Goal: Task Accomplishment & Management: Manage account settings

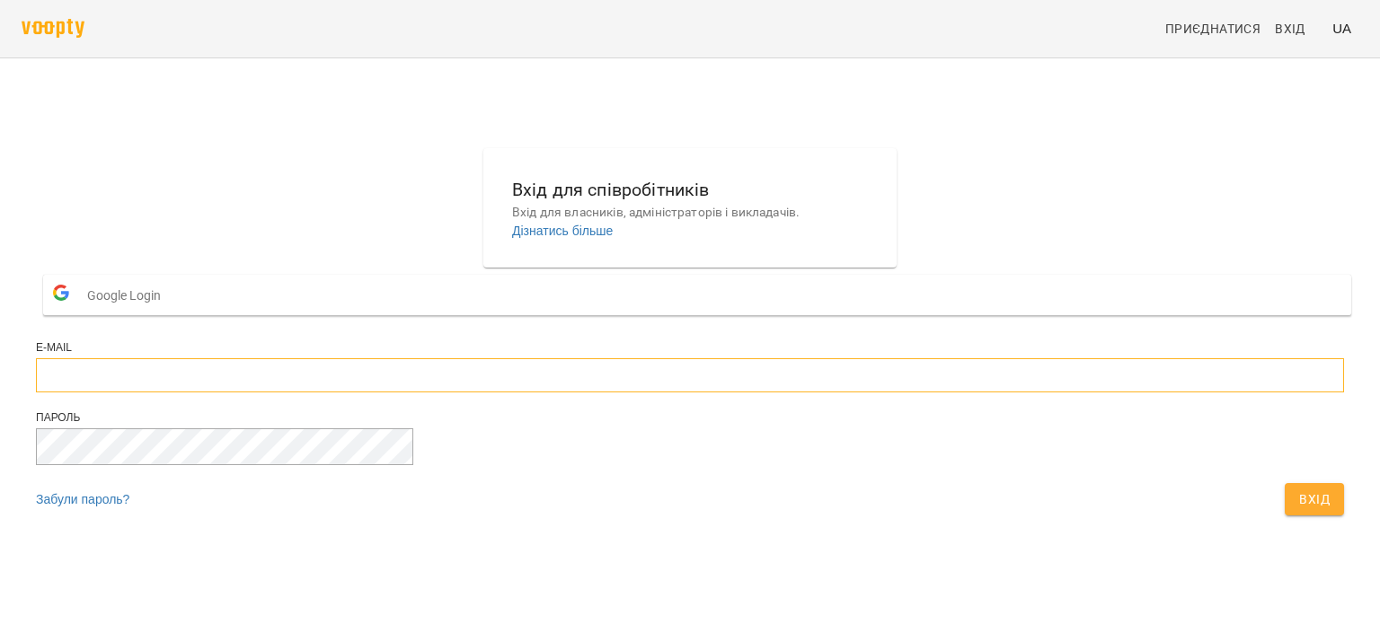
type input "**********"
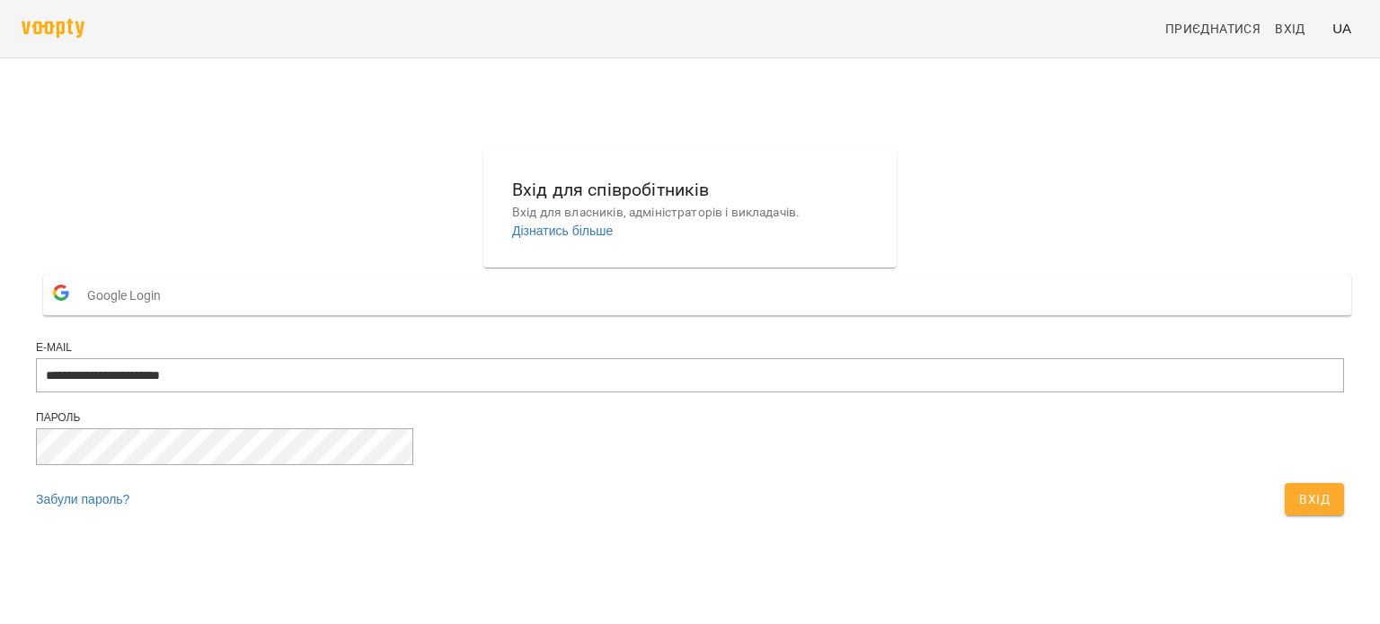
click at [1299, 510] on span "Вхід" at bounding box center [1314, 500] width 31 height 22
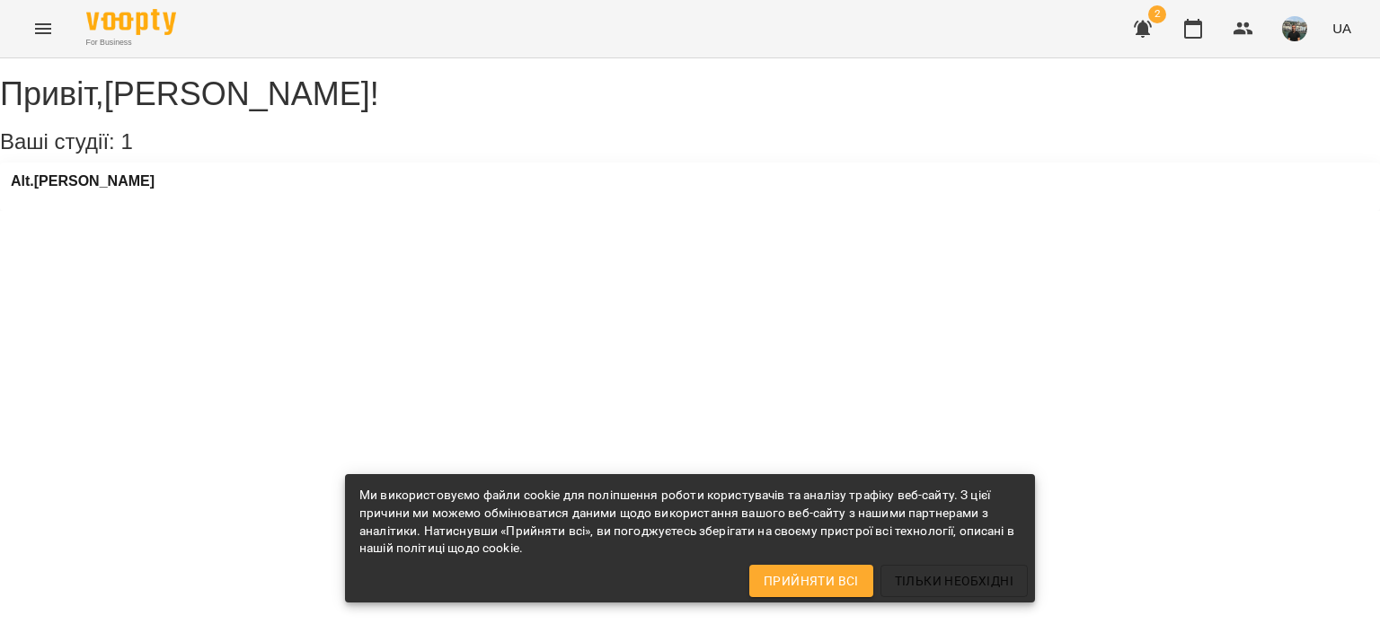
click at [1145, 30] on icon "button" at bounding box center [1143, 29] width 18 height 17
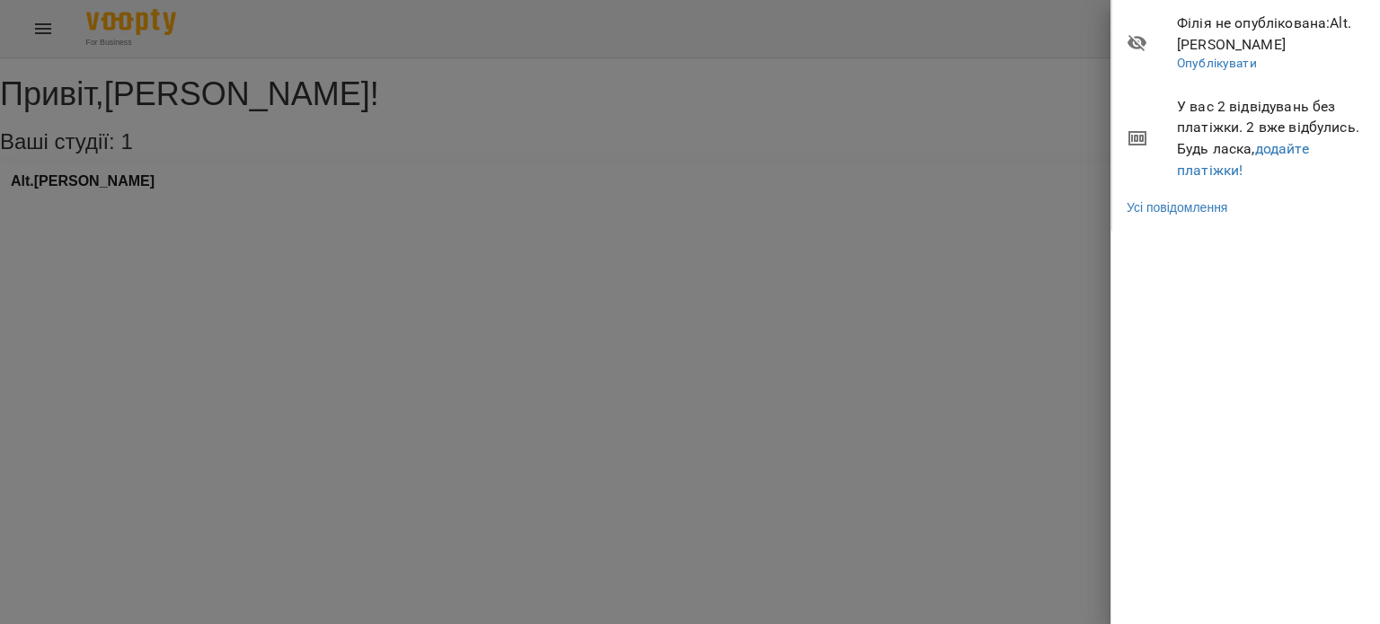
click at [949, 118] on div at bounding box center [690, 312] width 1380 height 624
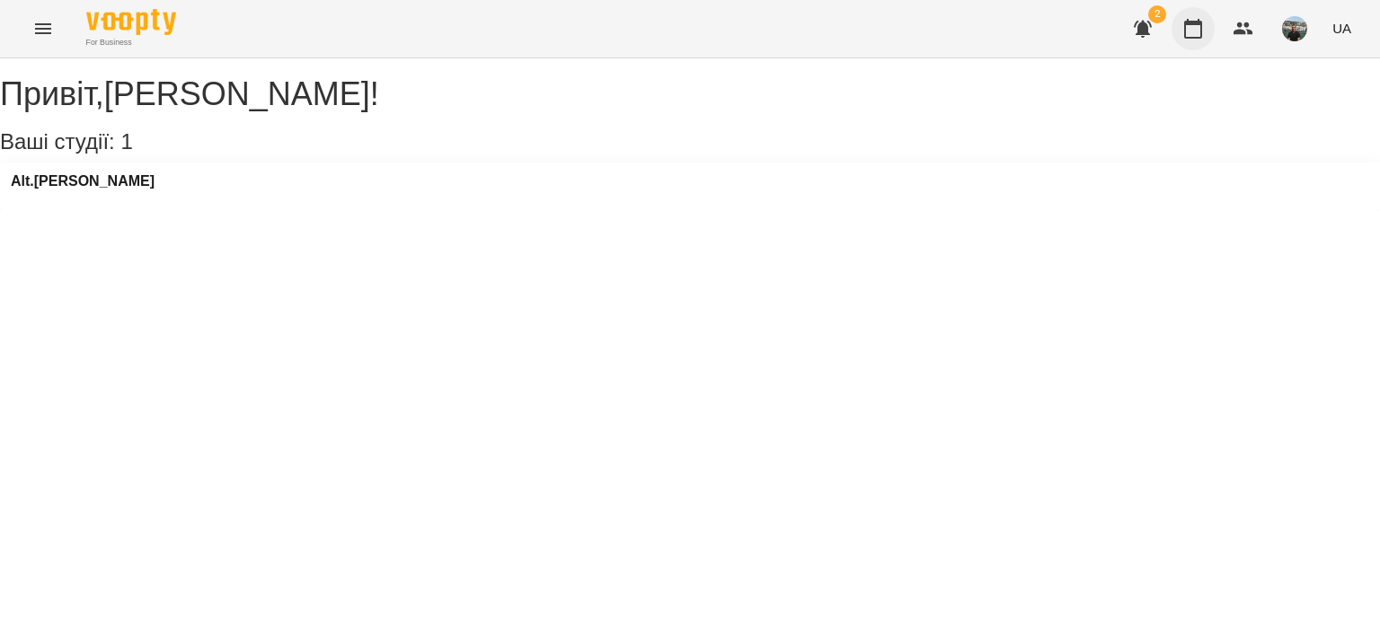
click at [1195, 29] on icon "button" at bounding box center [1193, 29] width 22 height 22
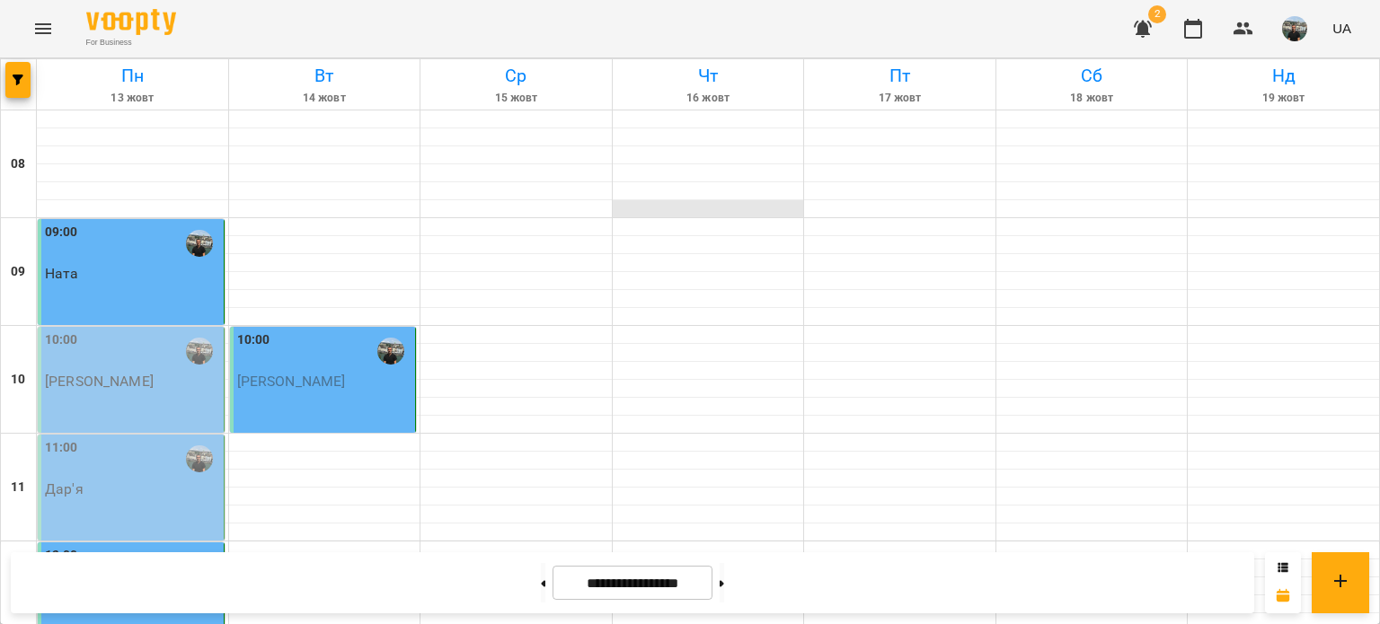
scroll to position [180, 0]
click at [306, 488] on div at bounding box center [324, 497] width 191 height 18
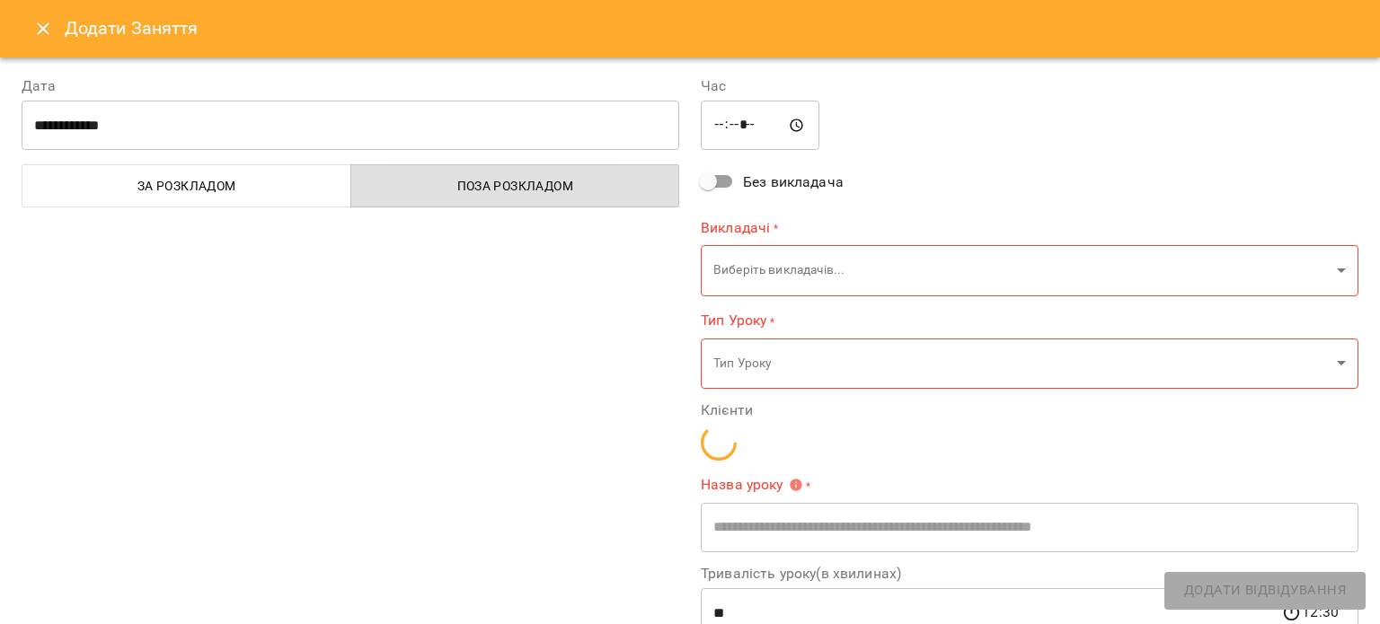
type input "**********"
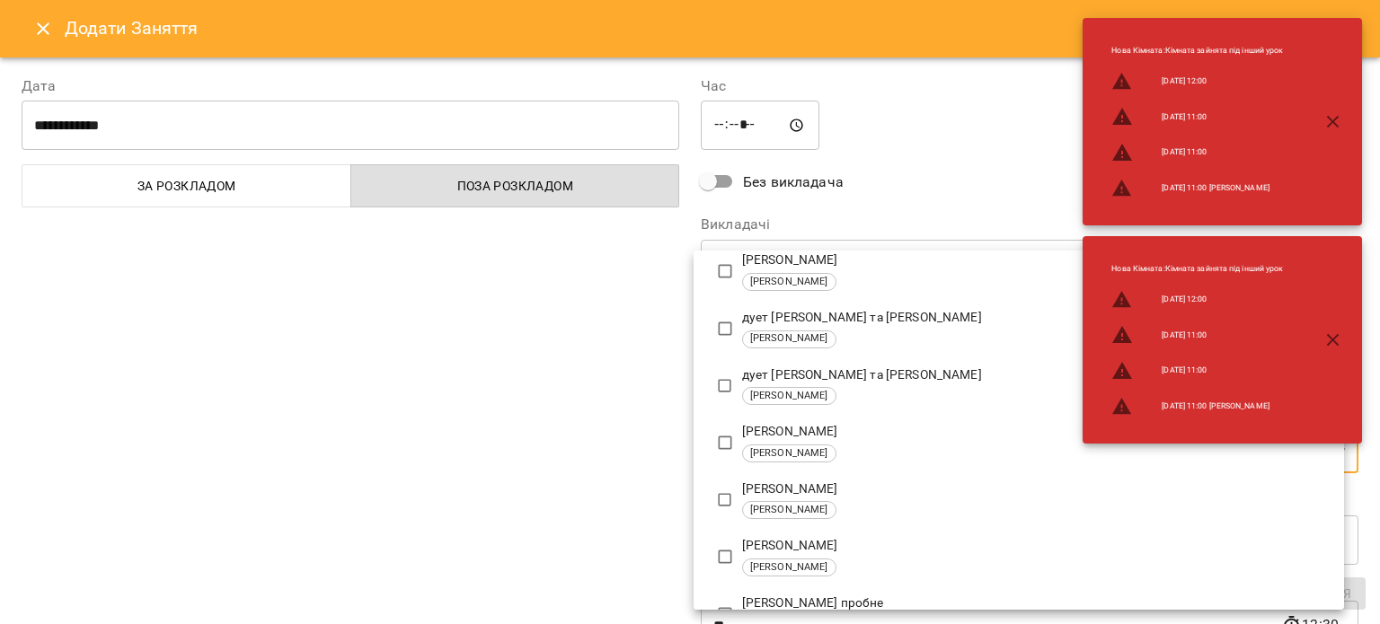
scroll to position [269, 0]
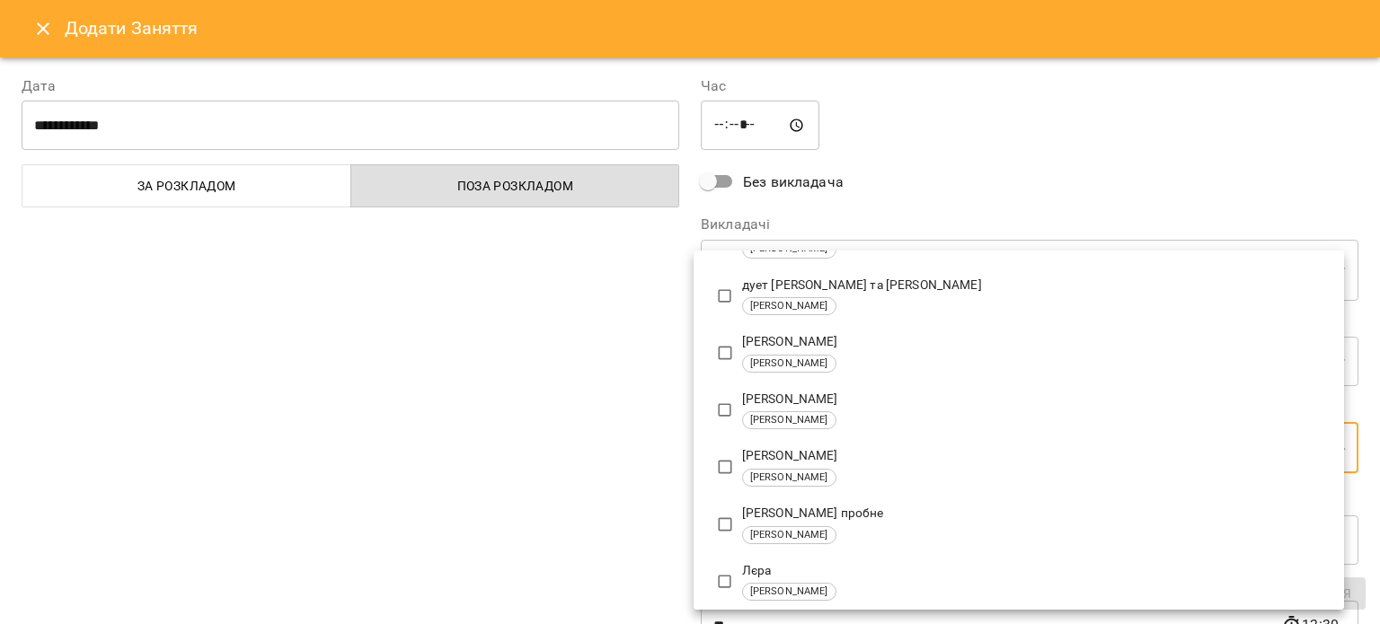
type input "**********"
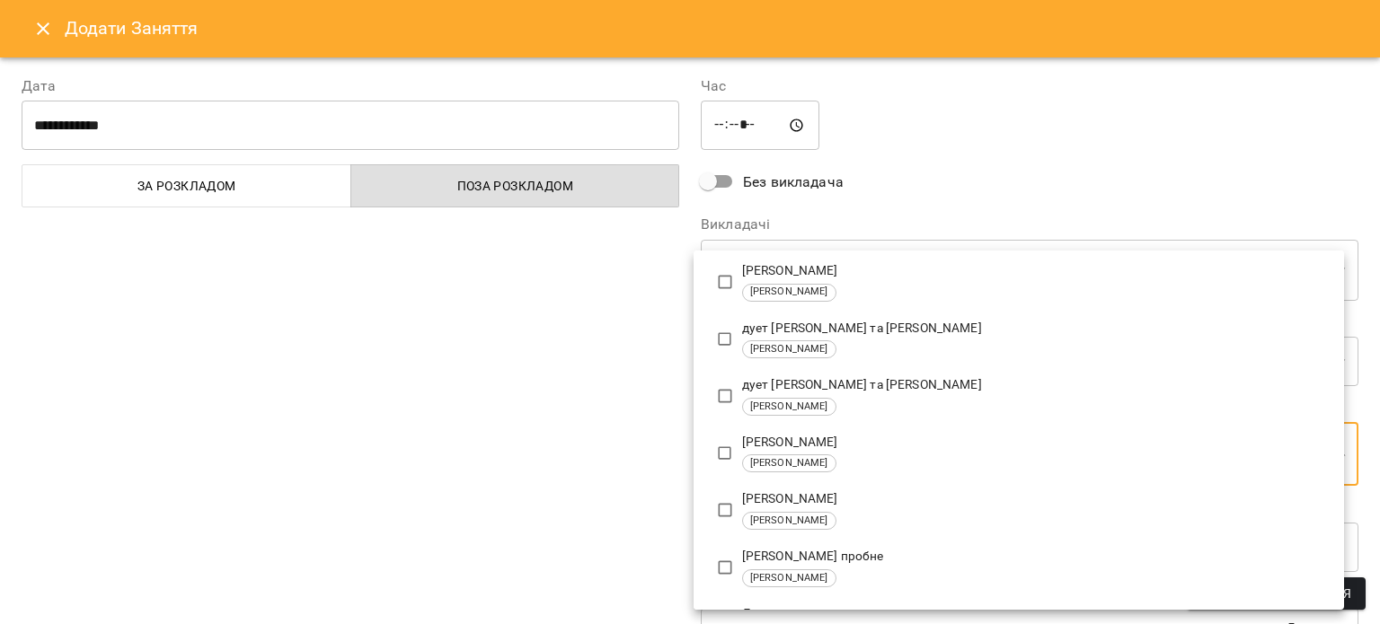
scroll to position [0, 0]
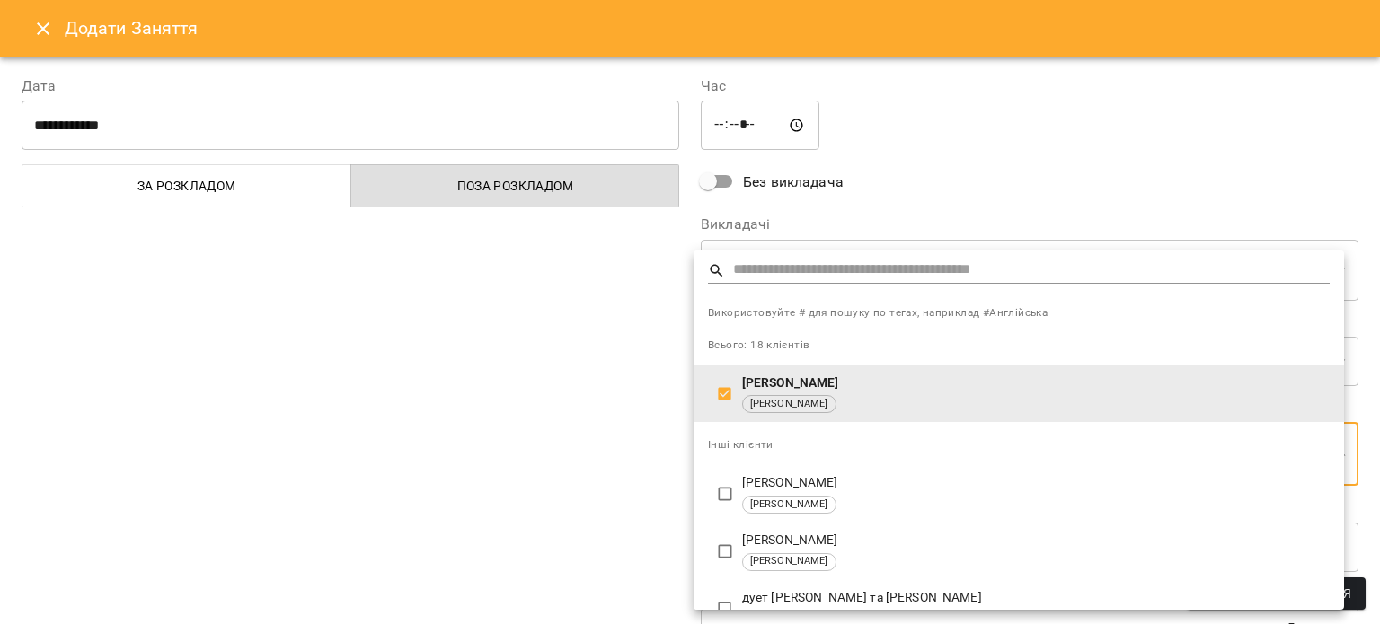
click at [932, 196] on div at bounding box center [690, 312] width 1380 height 624
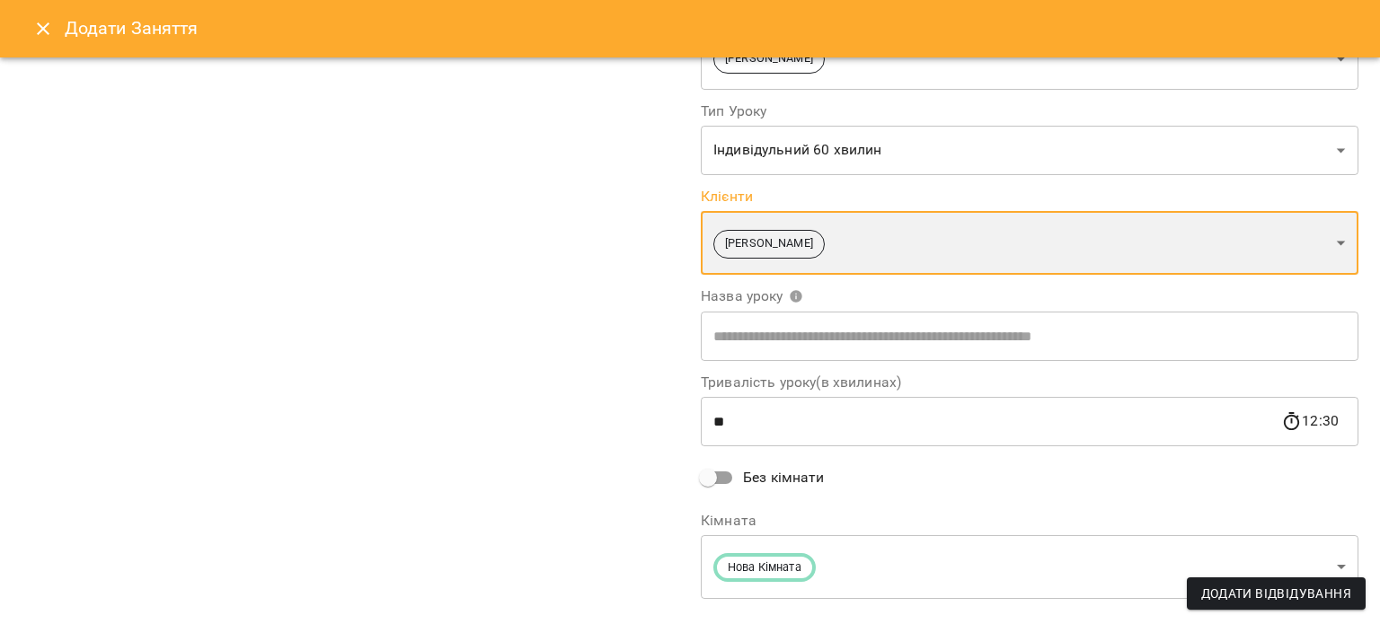
scroll to position [246, 0]
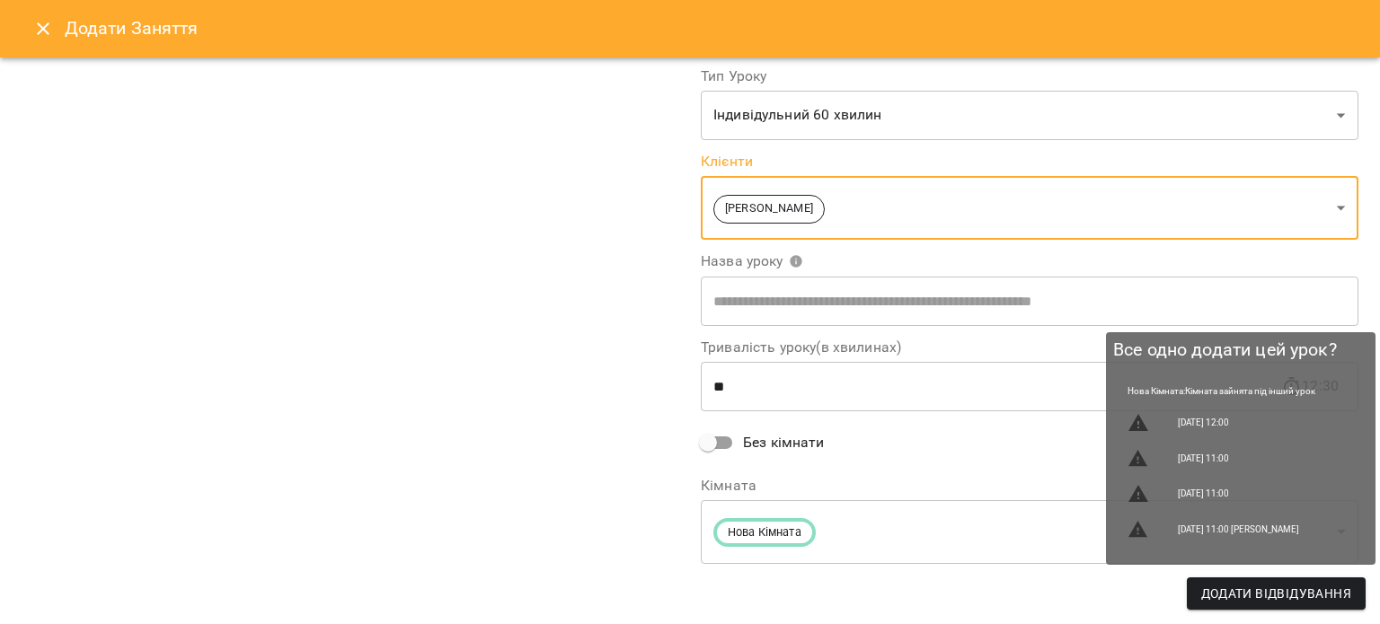
click at [1261, 596] on span "Додати Відвідування" at bounding box center [1276, 594] width 150 height 22
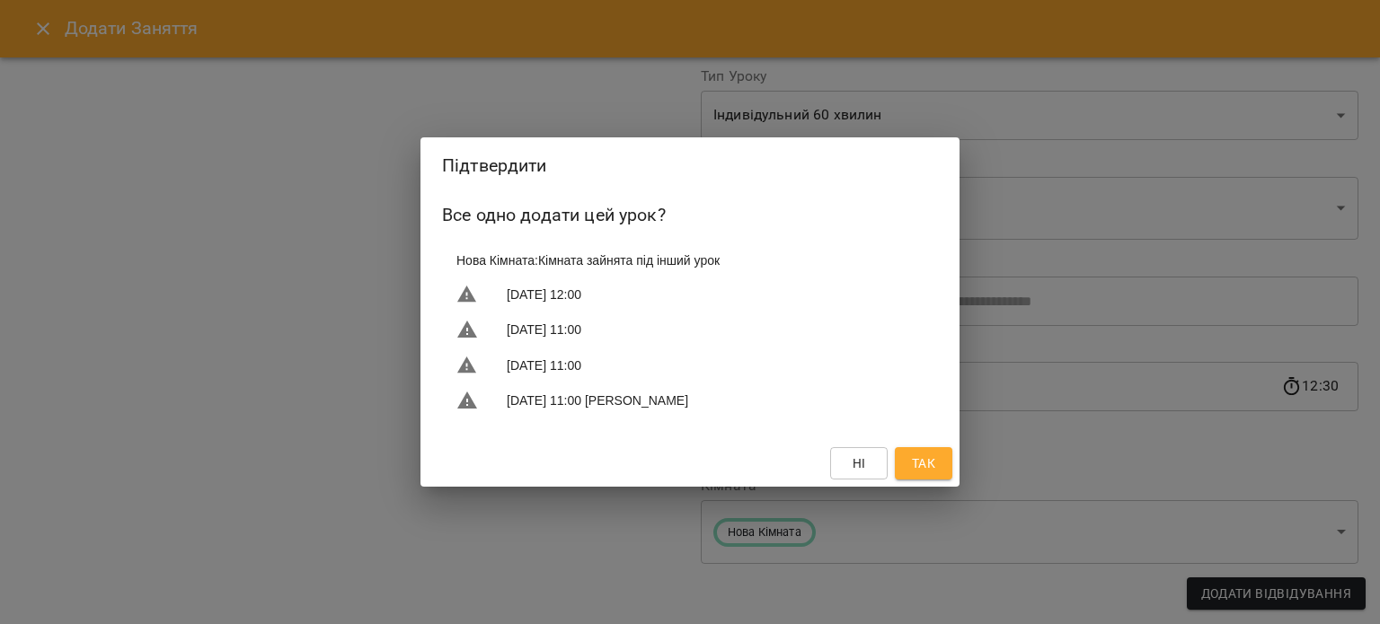
click at [922, 464] on span "Так" at bounding box center [923, 464] width 23 height 22
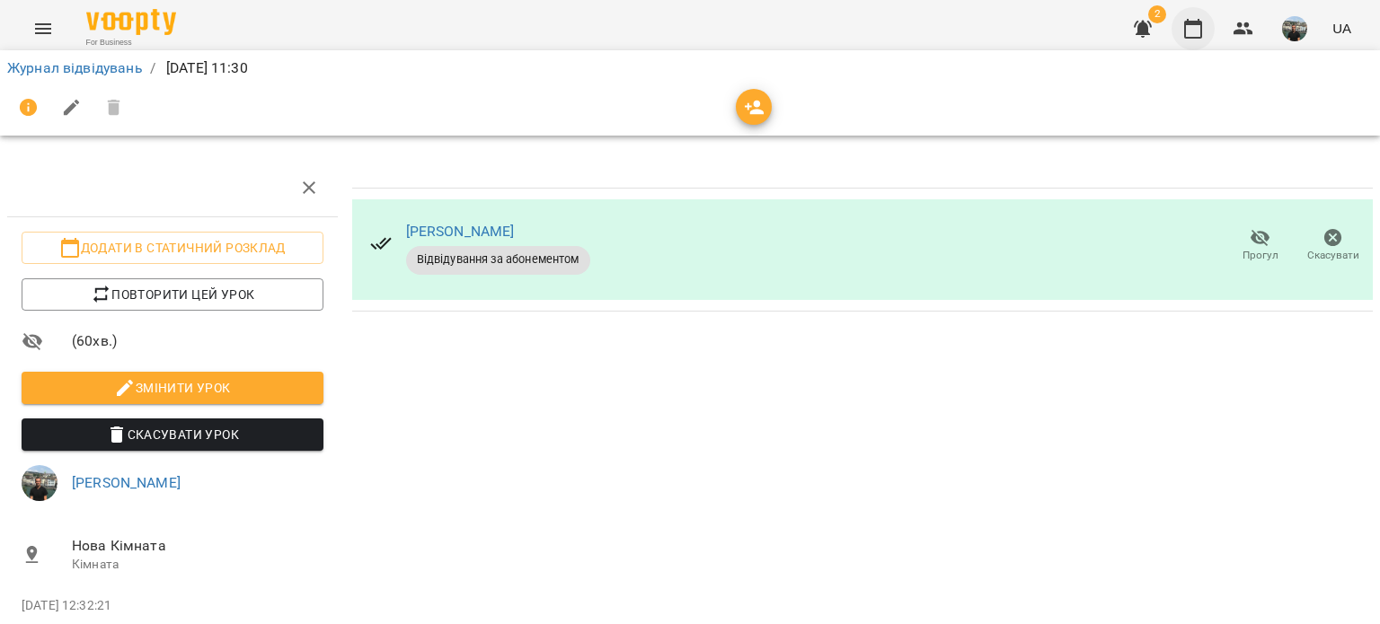
click at [1194, 31] on icon "button" at bounding box center [1193, 29] width 22 height 22
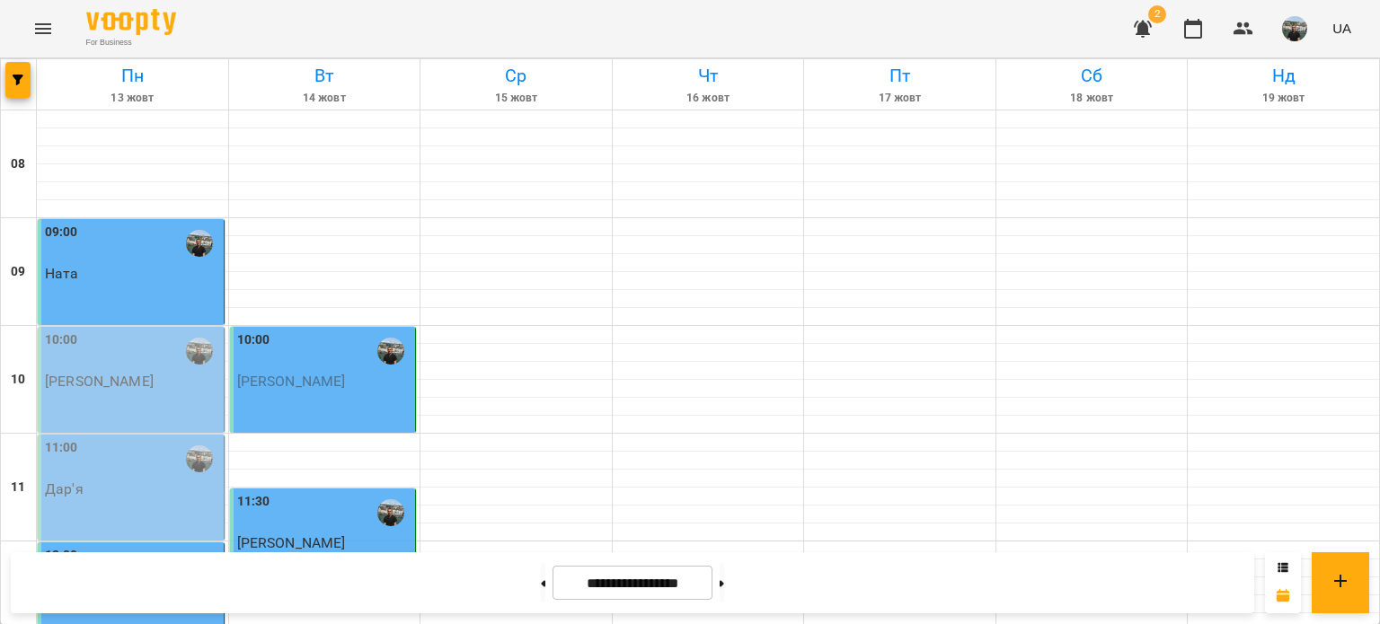
click at [1293, 26] on img "button" at bounding box center [1294, 28] width 25 height 25
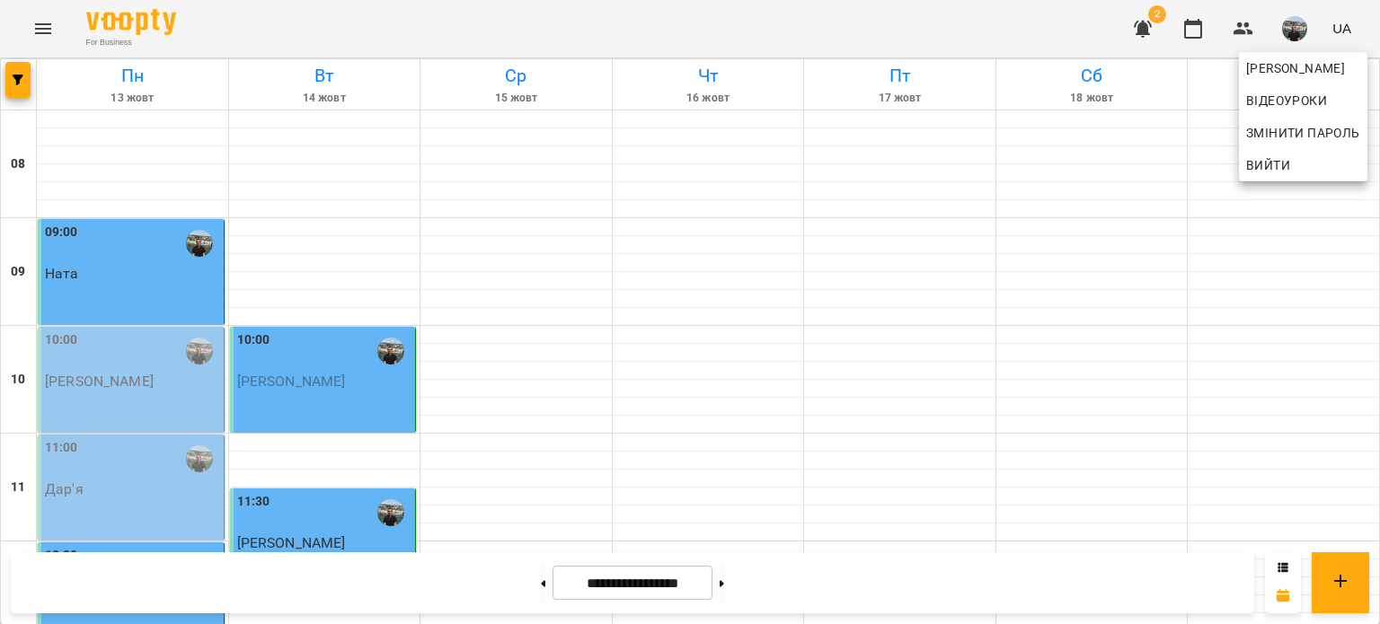
click at [1270, 163] on span "Вийти" at bounding box center [1268, 165] width 44 height 22
